Goal: Navigation & Orientation: Find specific page/section

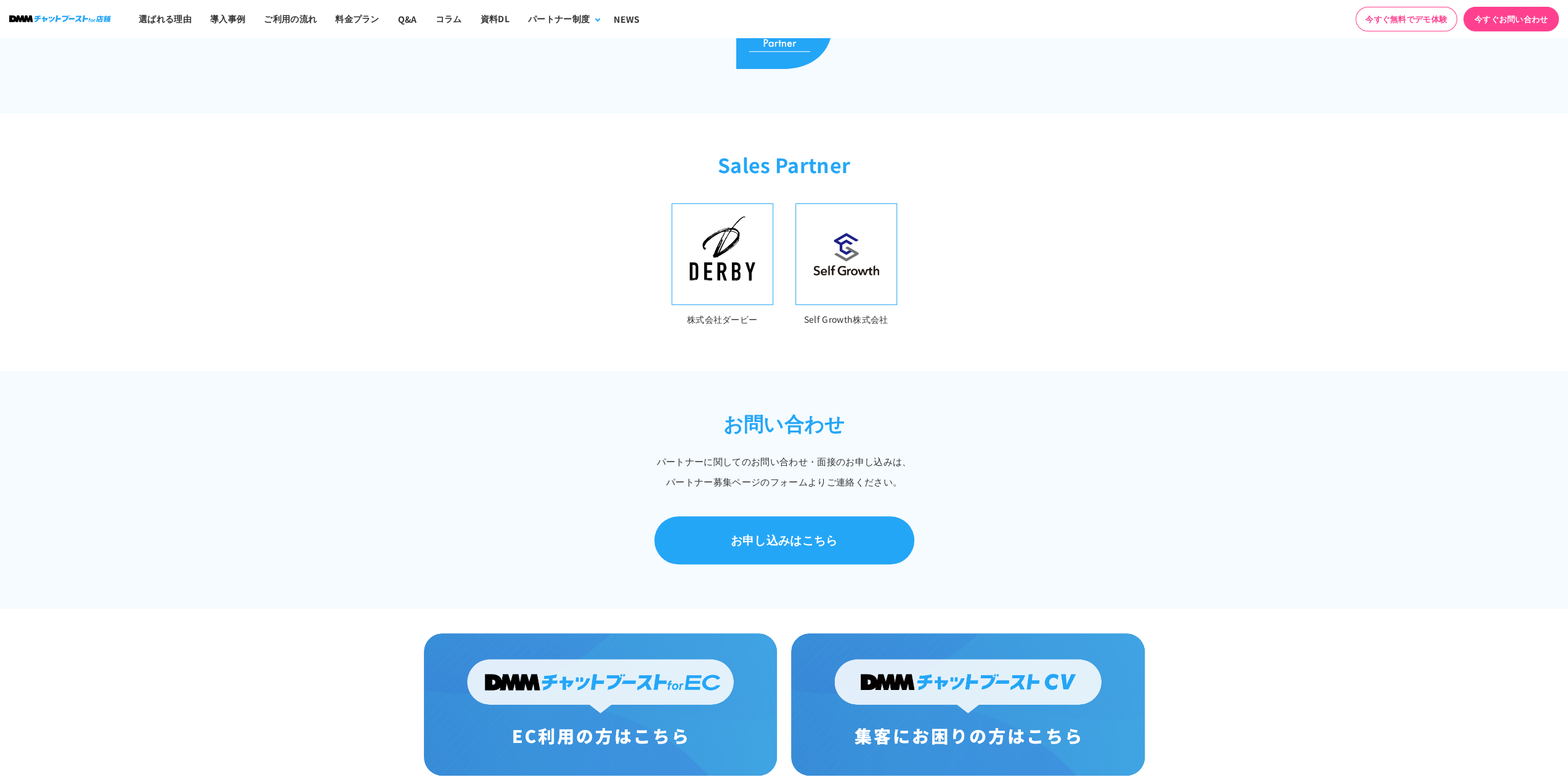
scroll to position [432, 0]
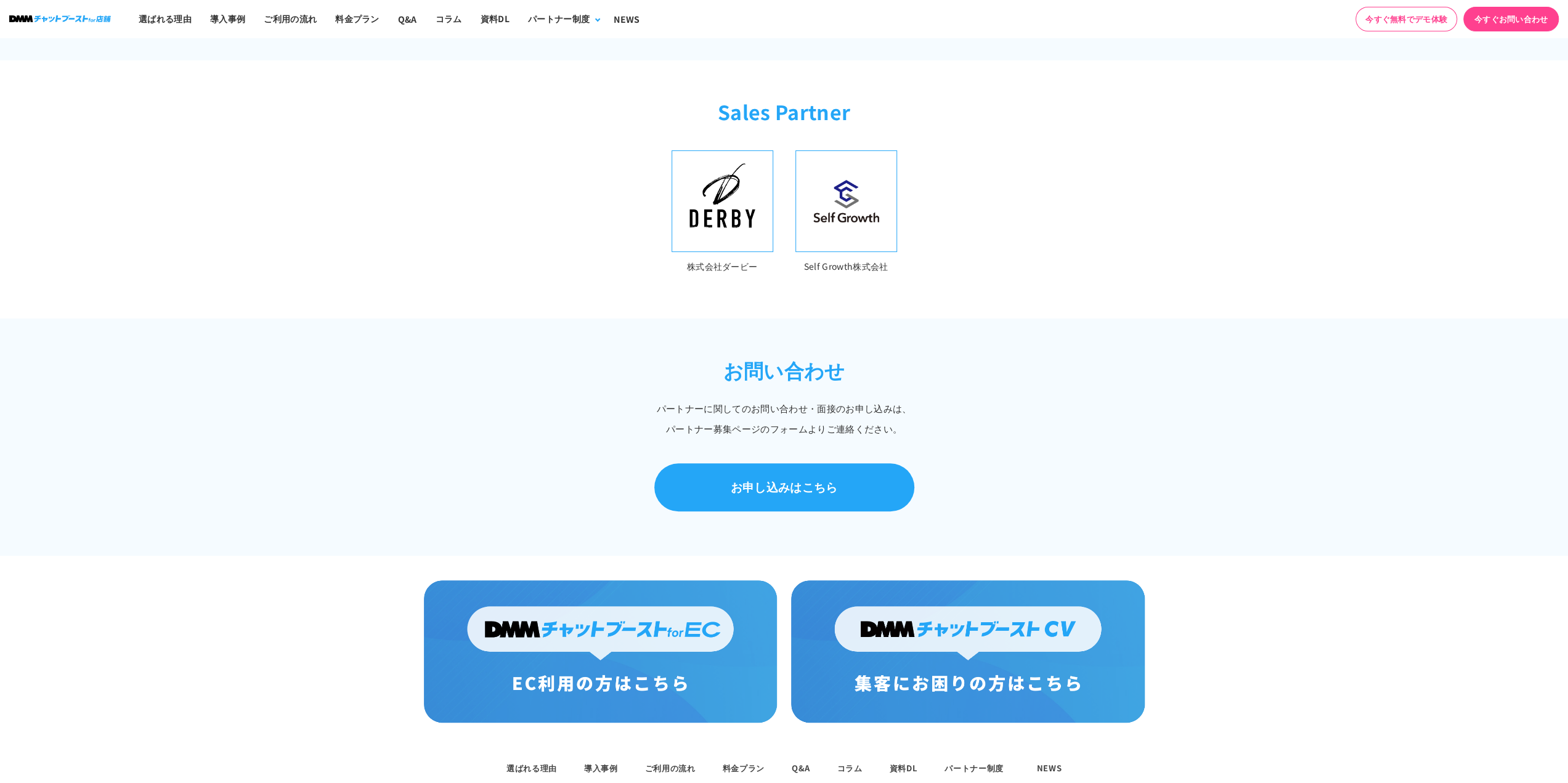
click at [745, 268] on p "株式会社ダービー" at bounding box center [722, 266] width 101 height 14
drag, startPoint x: 759, startPoint y: 262, endPoint x: 687, endPoint y: 262, distance: 72.0
click at [687, 262] on p "株式会社ダービー" at bounding box center [722, 266] width 101 height 14
copy p "株式会社ダービー"
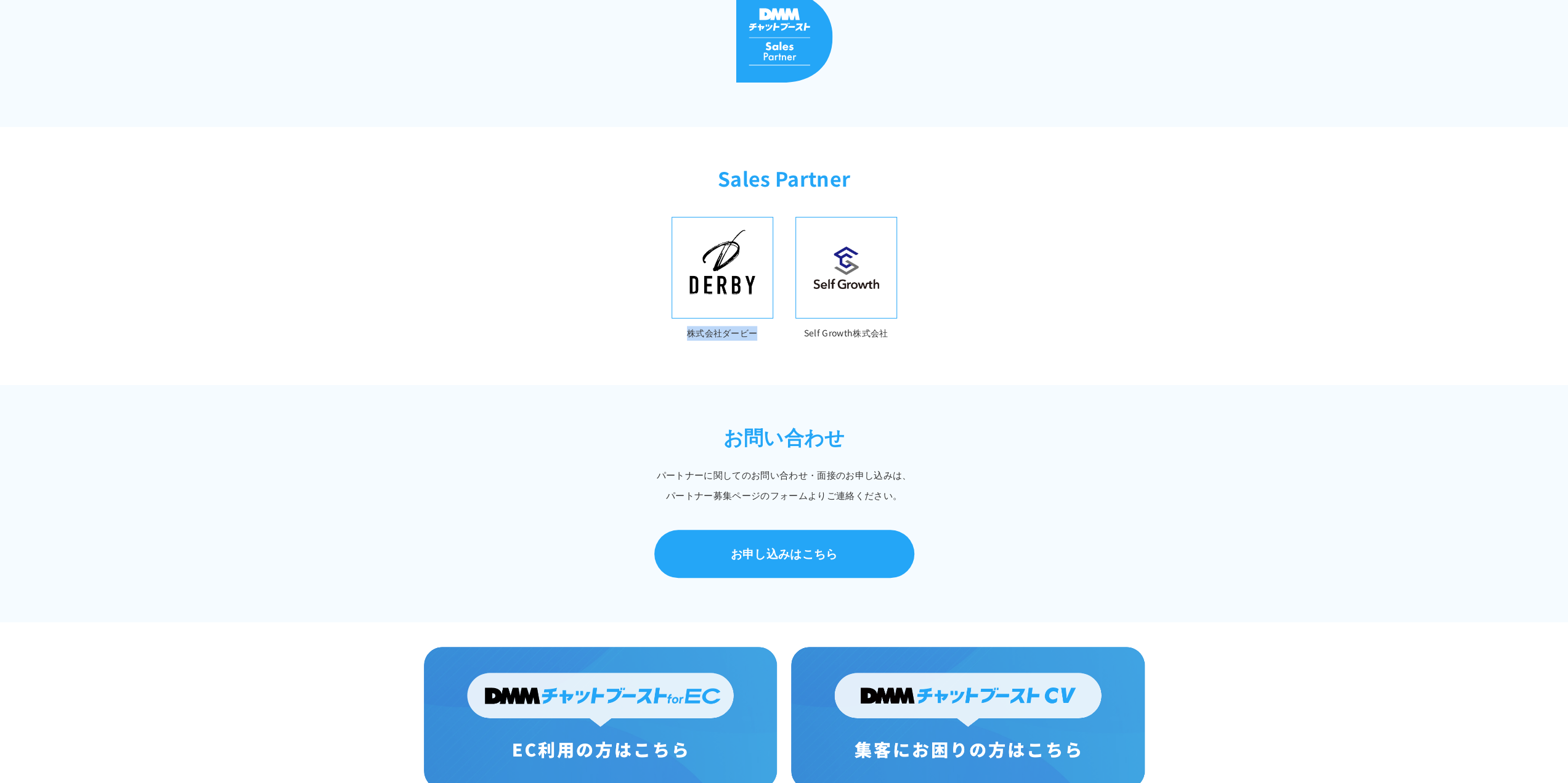
scroll to position [493, 0]
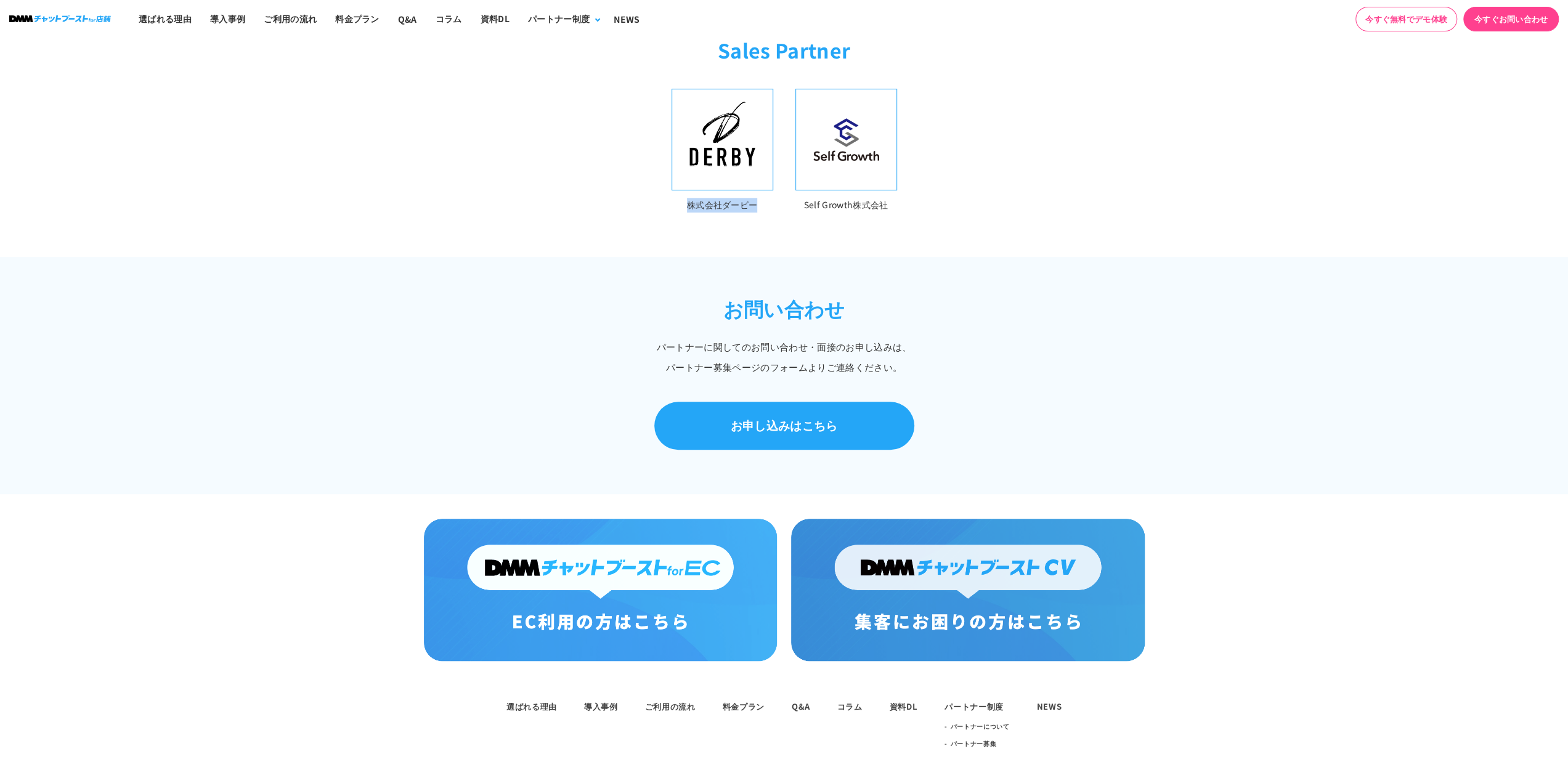
click at [676, 550] on img at bounding box center [600, 589] width 353 height 142
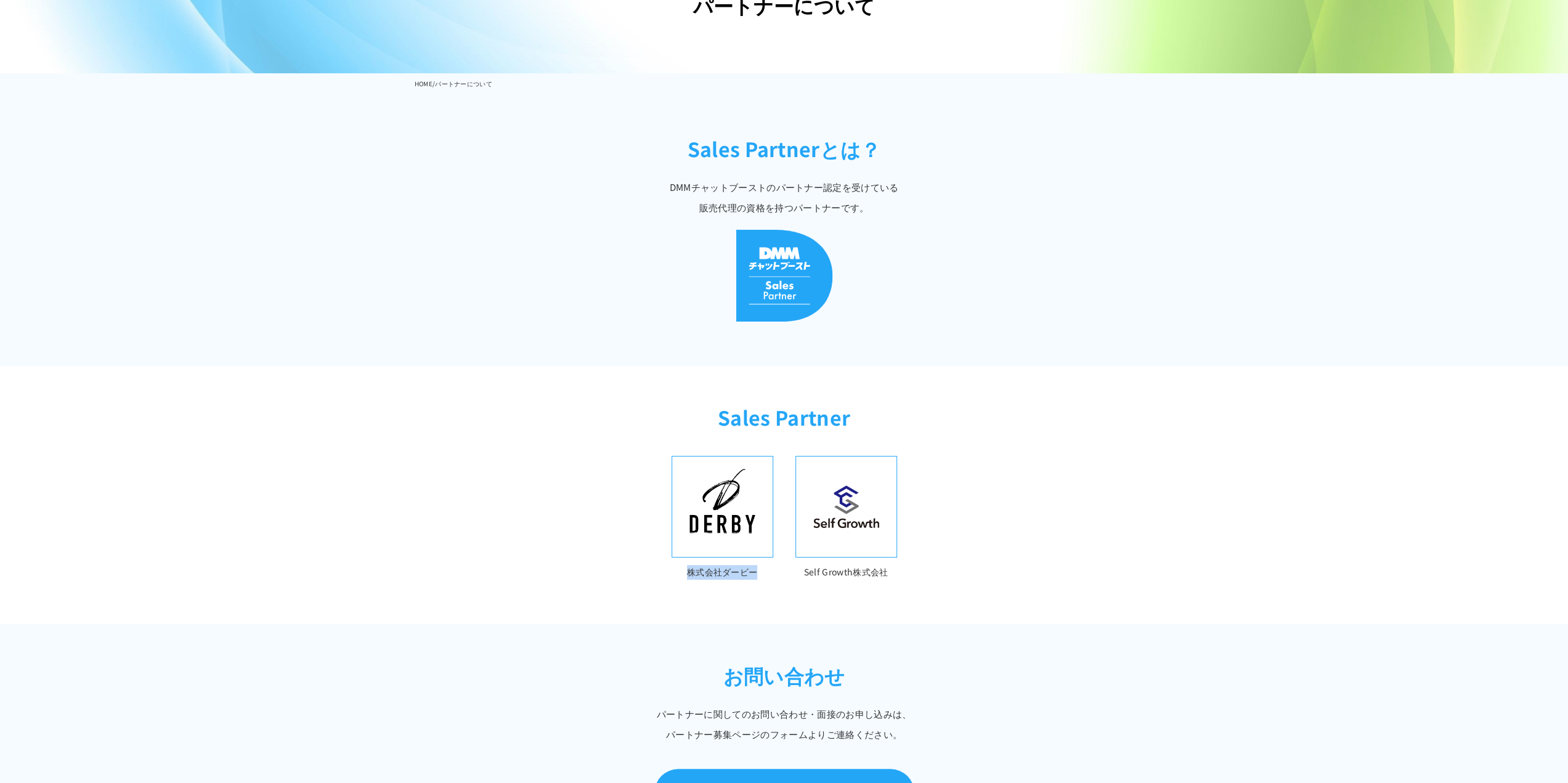
scroll to position [0, 0]
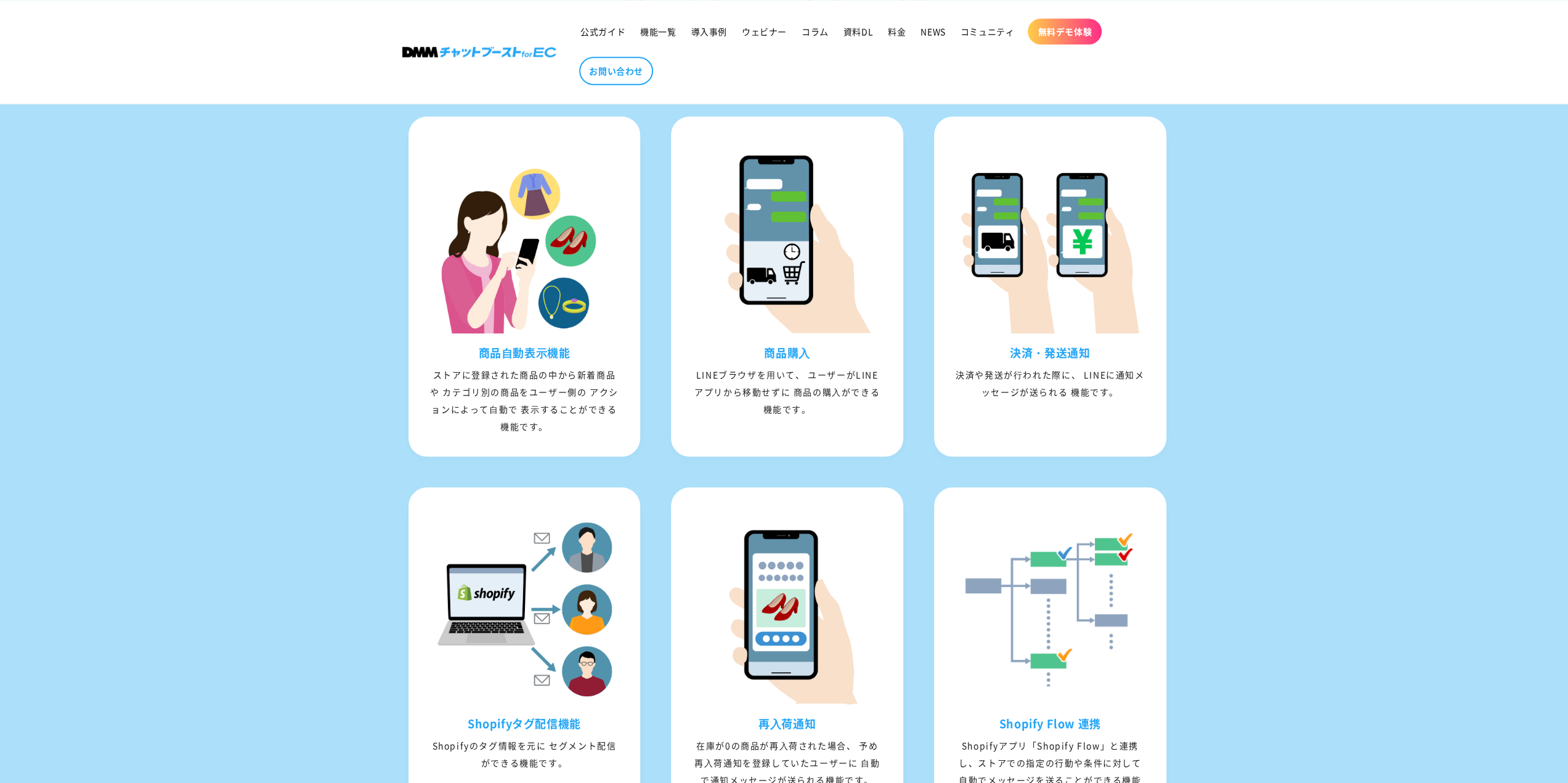
scroll to position [1294, 0]
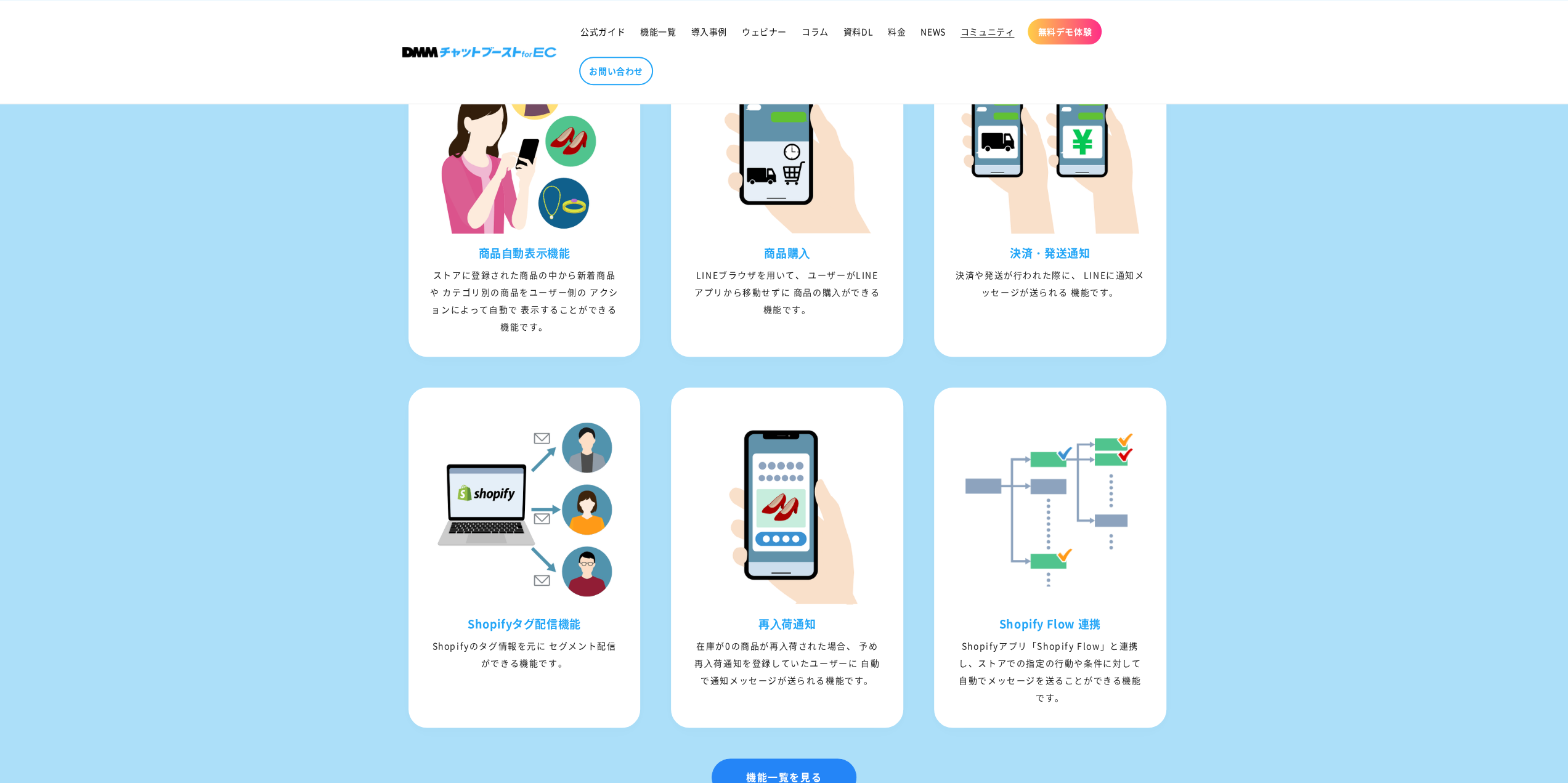
click at [987, 27] on span "コミュニティ" at bounding box center [987, 32] width 54 height 11
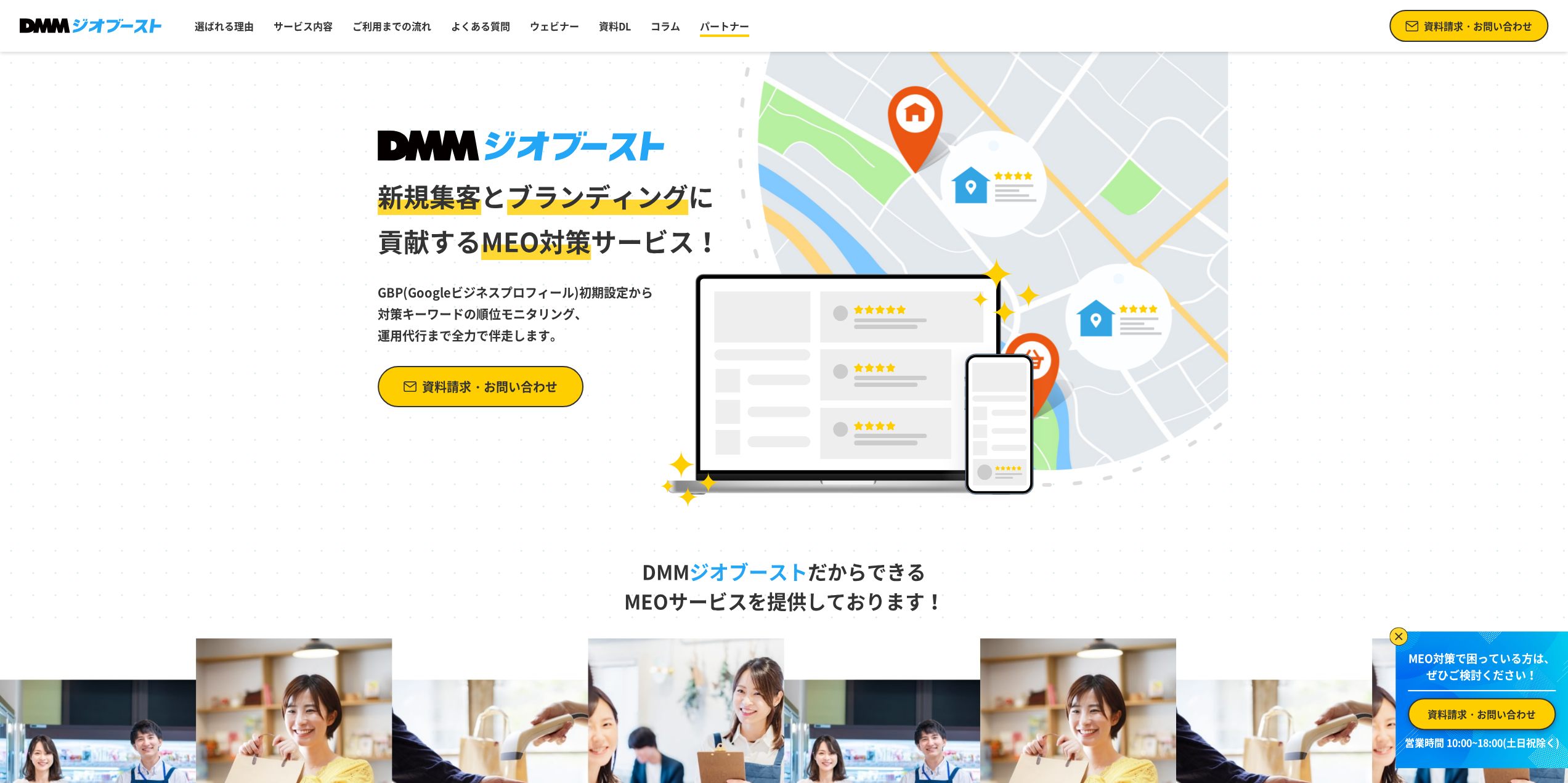
click at [707, 31] on link "パートナー" at bounding box center [724, 26] width 59 height 25
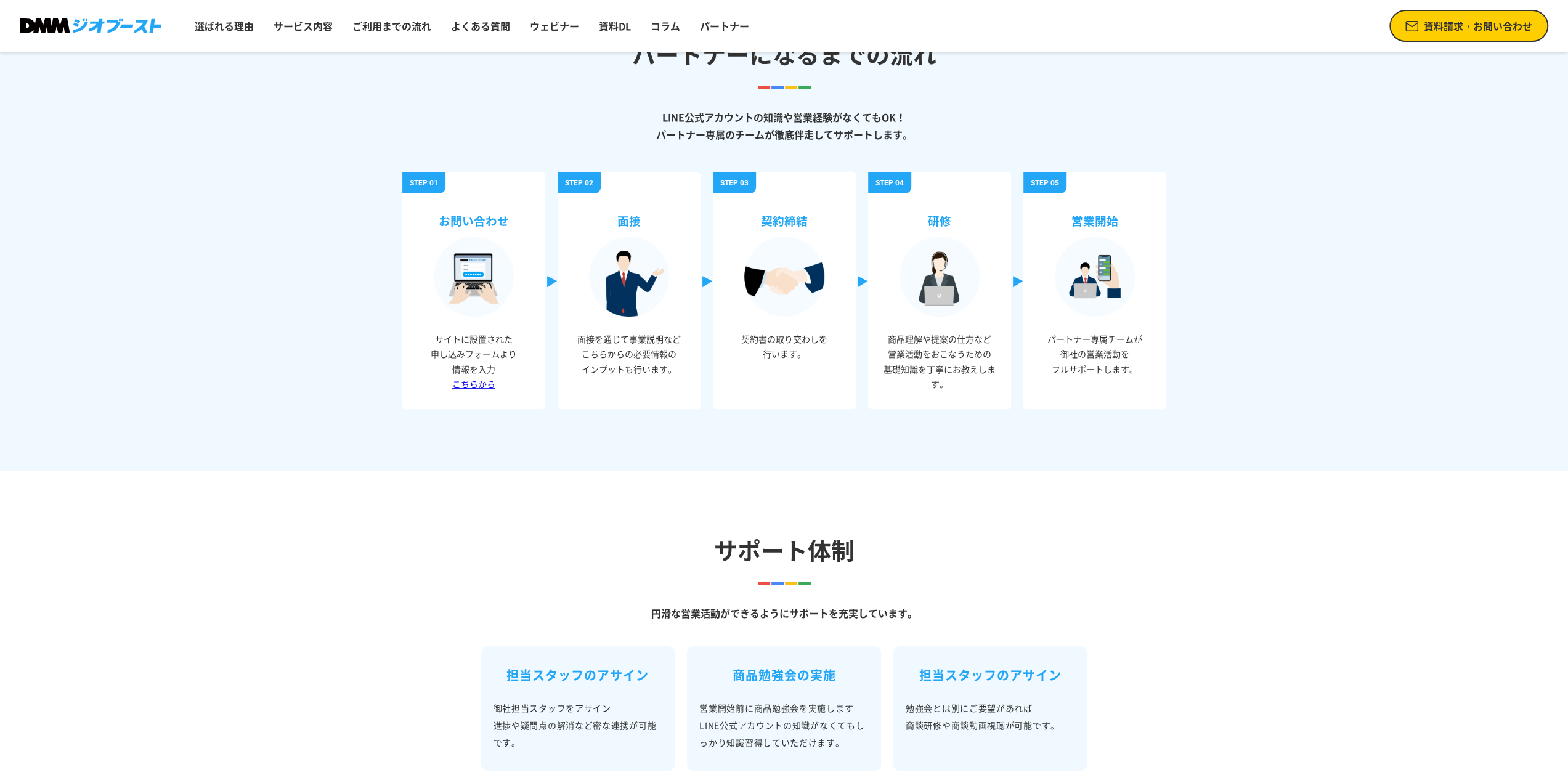
scroll to position [616, 0]
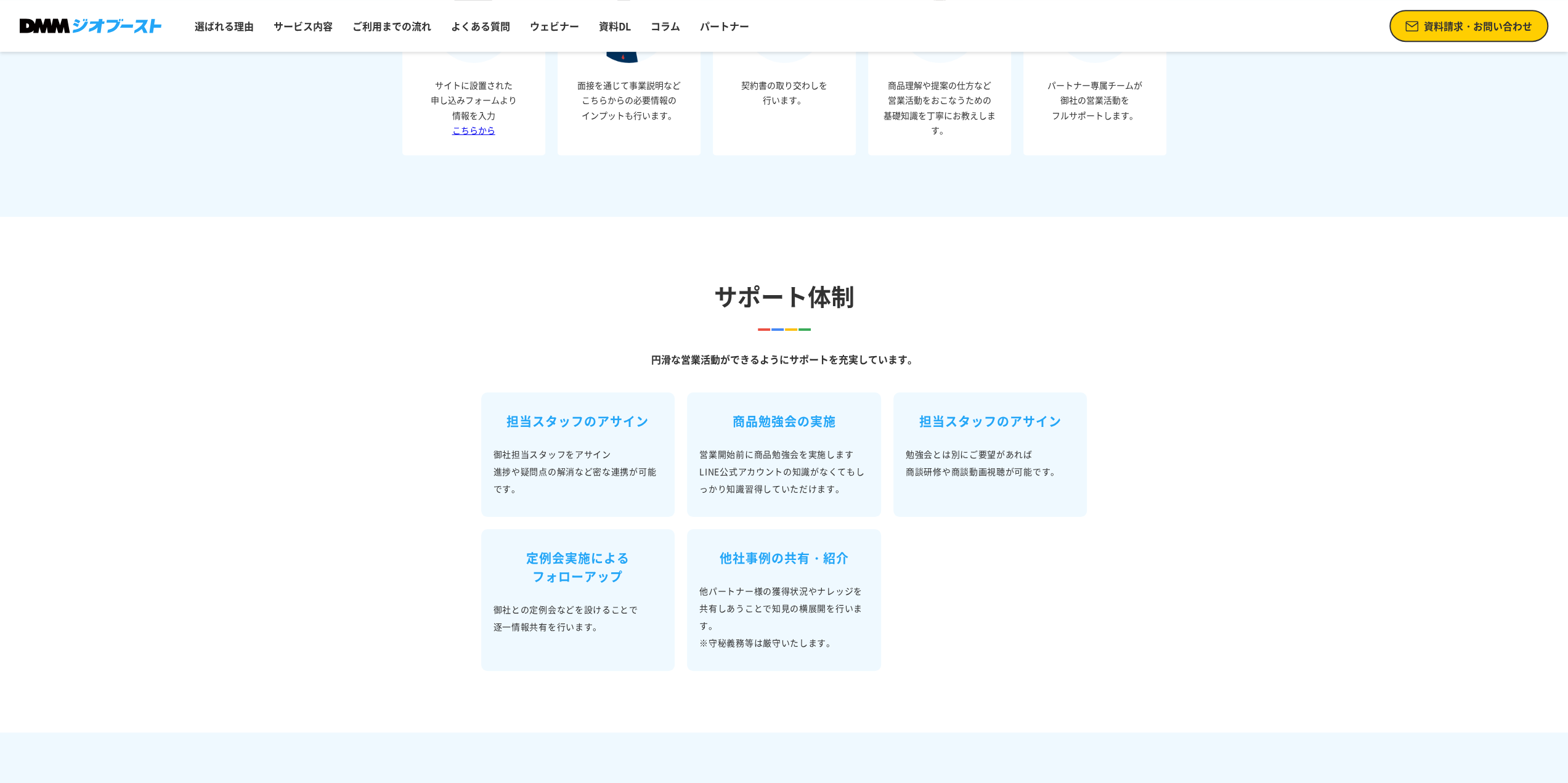
click at [1457, 31] on span "資料請求・お問い合わせ" at bounding box center [1478, 25] width 109 height 14
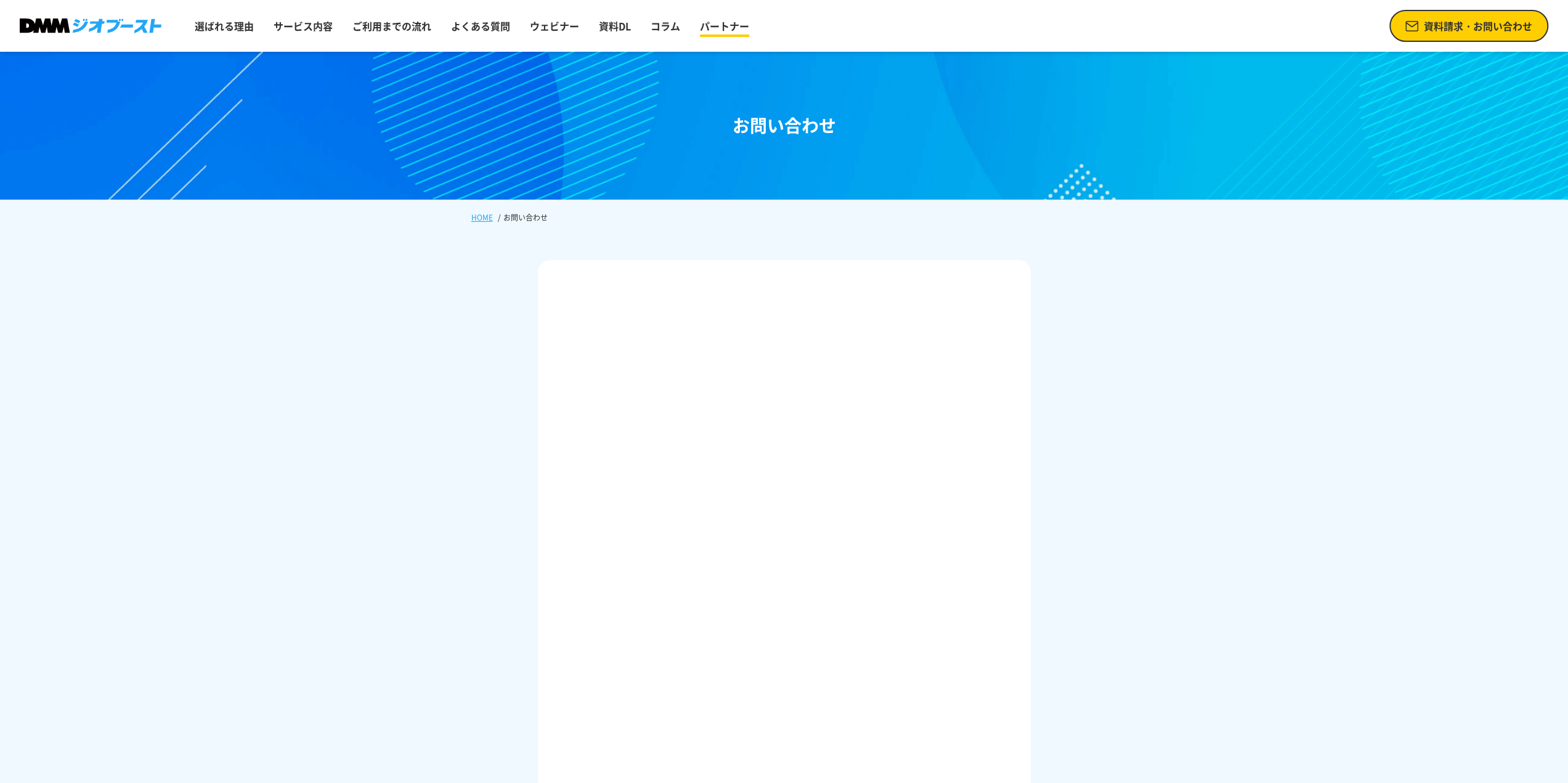
click at [732, 32] on link "パートナー" at bounding box center [724, 26] width 59 height 25
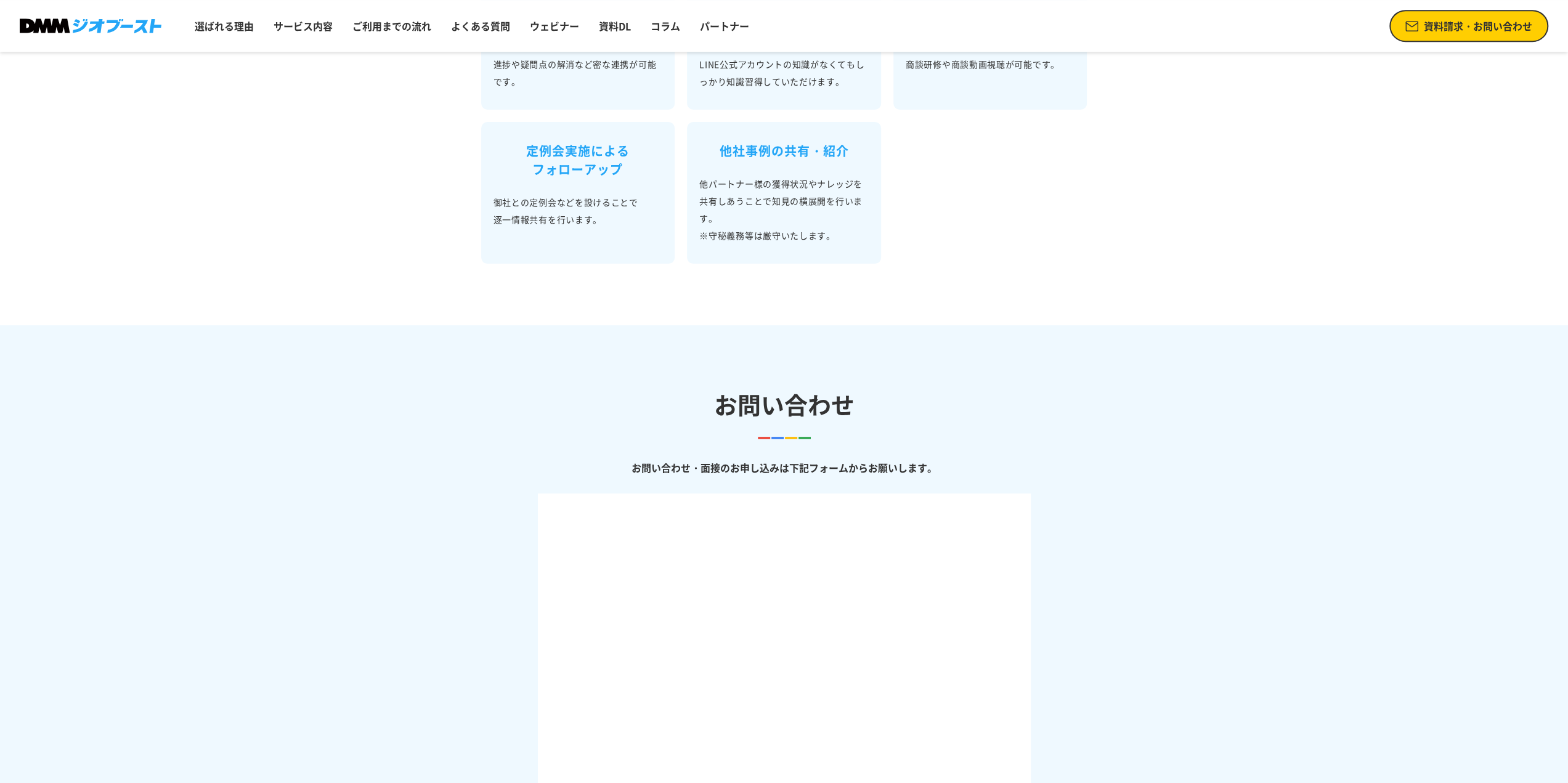
scroll to position [1171, 0]
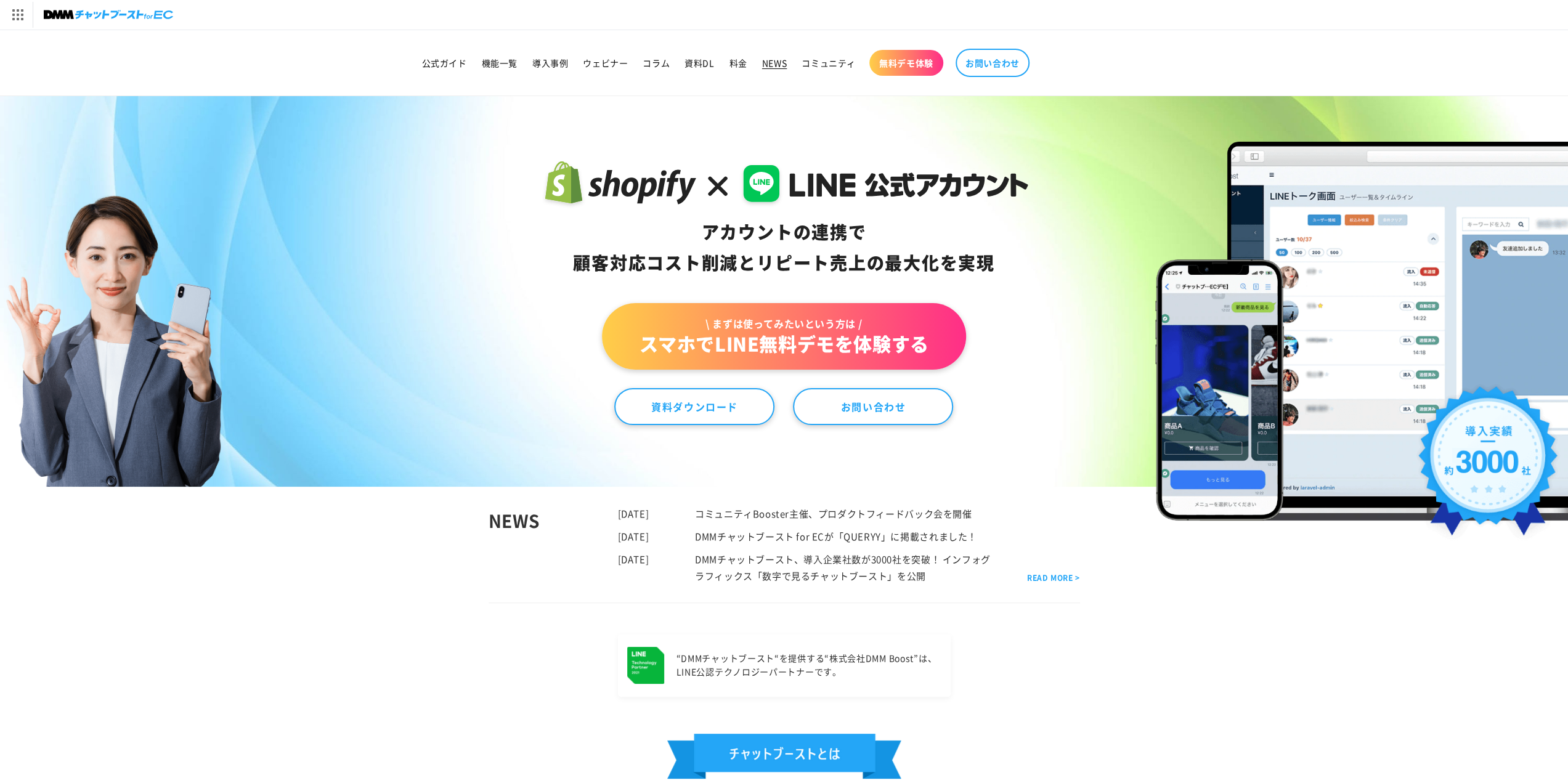
click at [775, 62] on span "NEWS" at bounding box center [774, 63] width 25 height 11
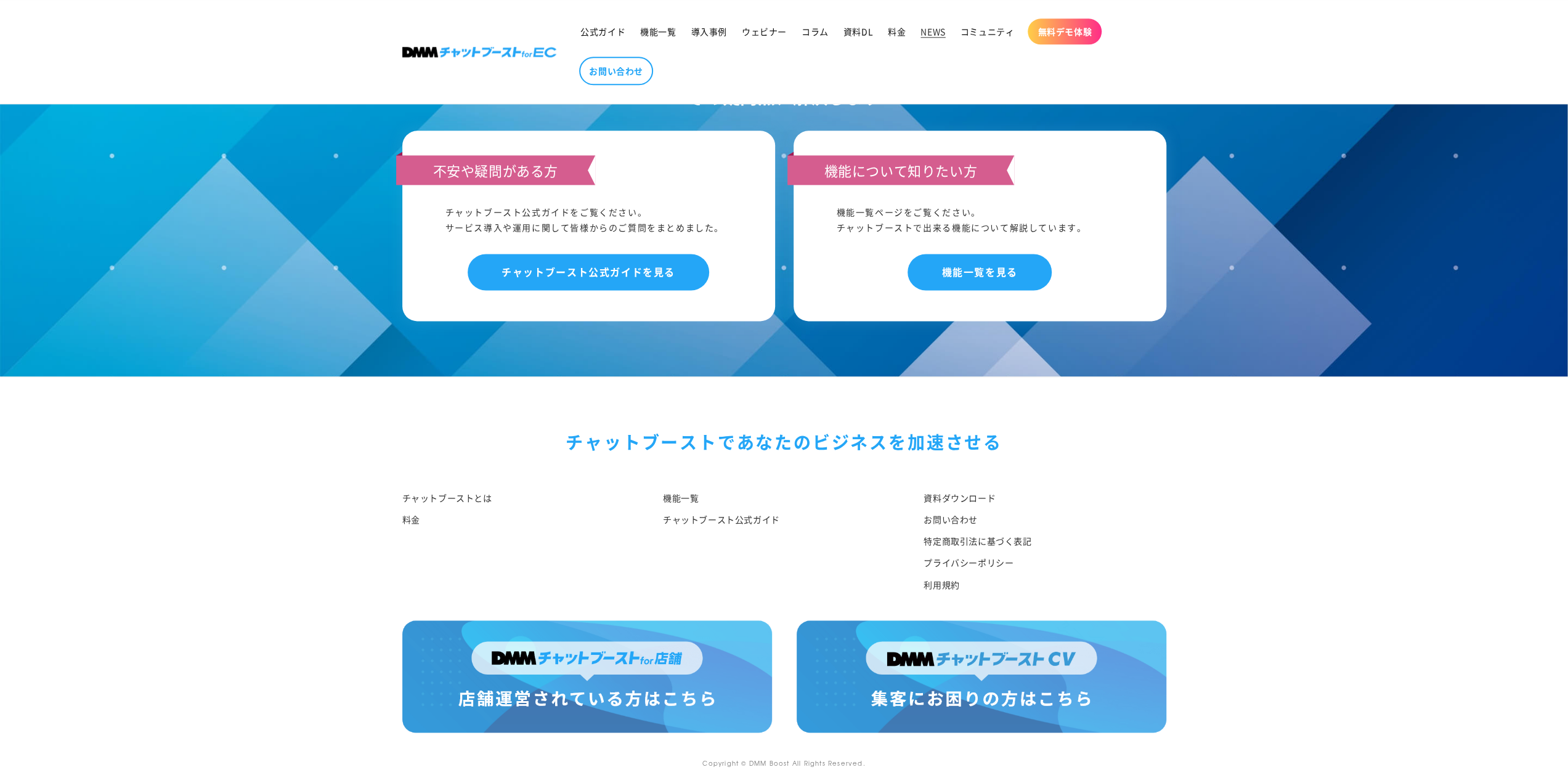
scroll to position [1616, 0]
